Goal: Task Accomplishment & Management: Manage account settings

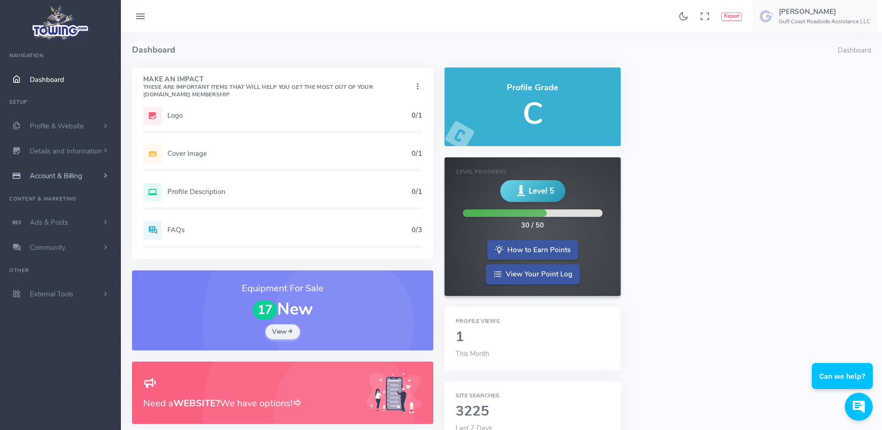
click at [91, 173] on link "Account & Billing" at bounding box center [60, 175] width 121 height 25
click at [83, 189] on link "Update Payment" at bounding box center [72, 194] width 98 height 19
